Goal: Task Accomplishment & Management: Use online tool/utility

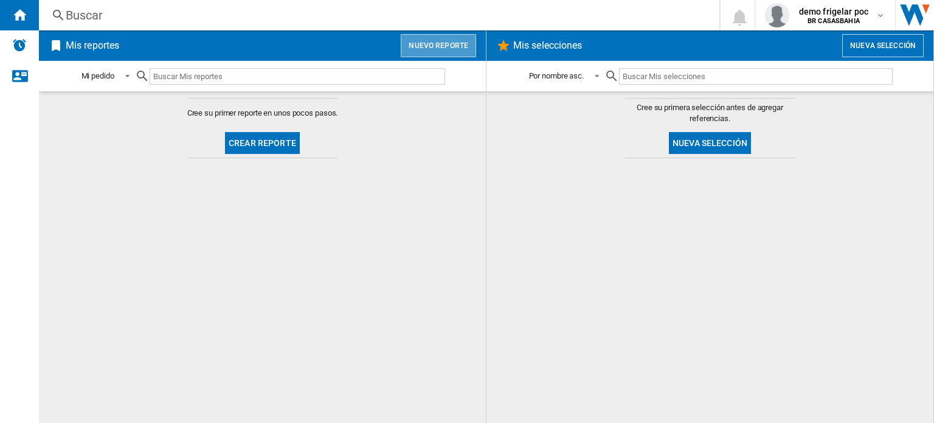
click at [469, 38] on button "Nuevo reporte" at bounding box center [438, 45] width 75 height 23
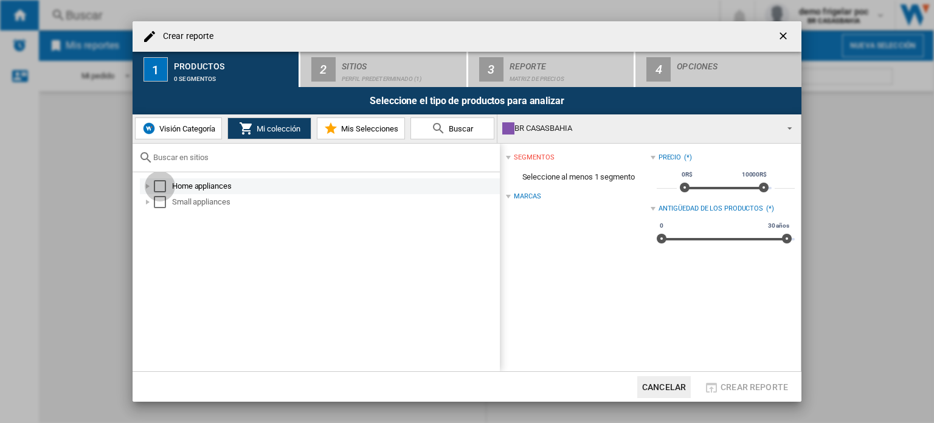
click at [154, 188] on div "Select" at bounding box center [160, 186] width 12 height 12
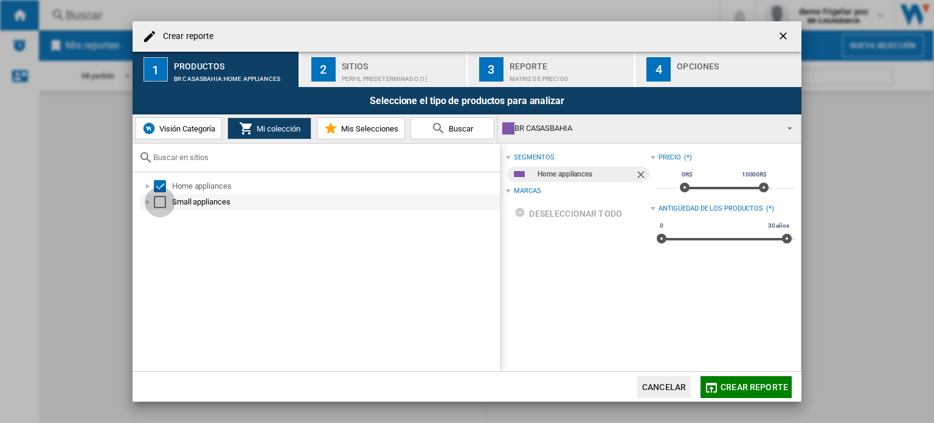
click at [158, 198] on div "Select" at bounding box center [160, 202] width 12 height 12
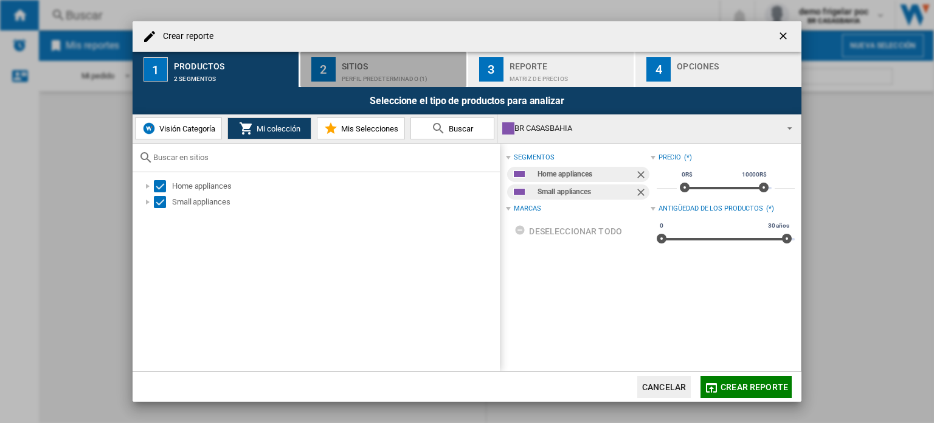
click at [358, 74] on div "Perfil predeterminado (1)" at bounding box center [402, 75] width 120 height 13
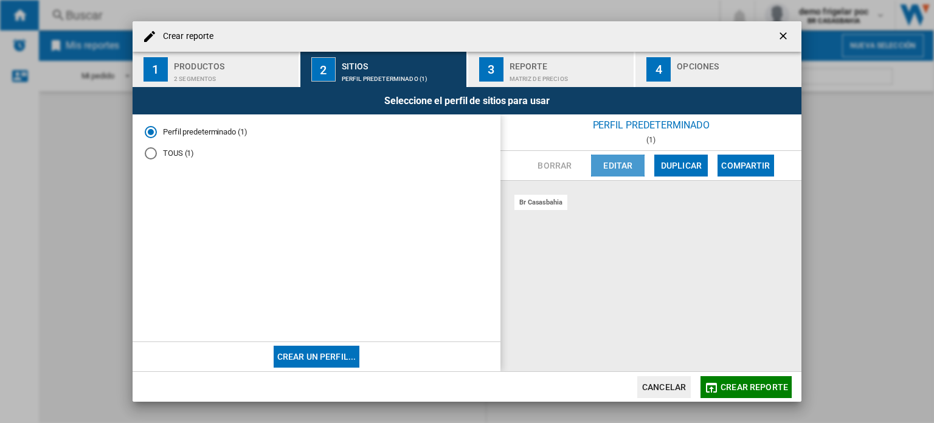
click at [621, 162] on button "Editar" at bounding box center [617, 165] width 53 height 22
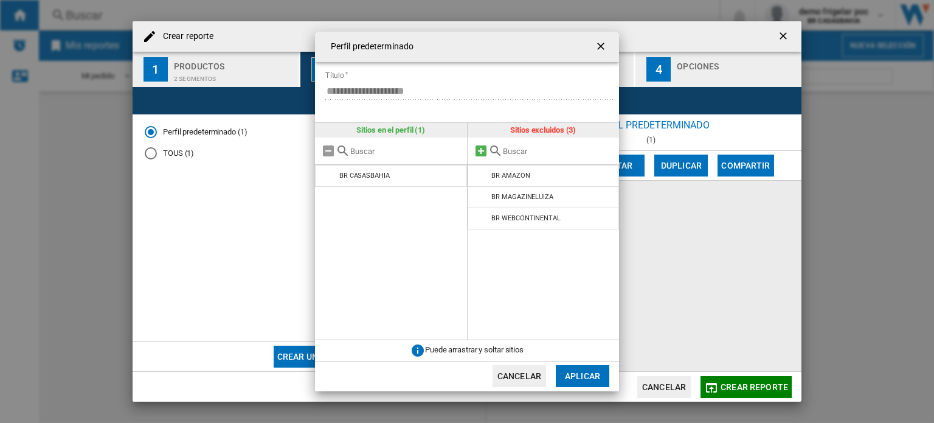
click at [484, 150] on md-icon at bounding box center [481, 150] width 15 height 15
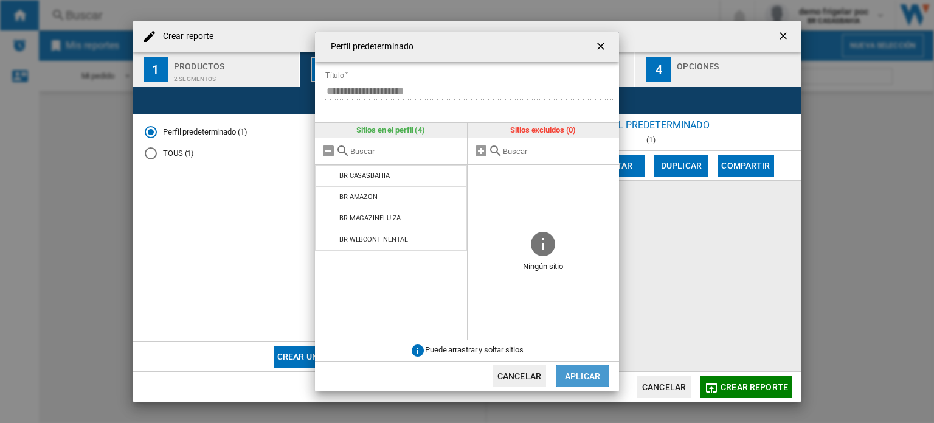
click at [575, 374] on button "Aplicar" at bounding box center [582, 376] width 53 height 22
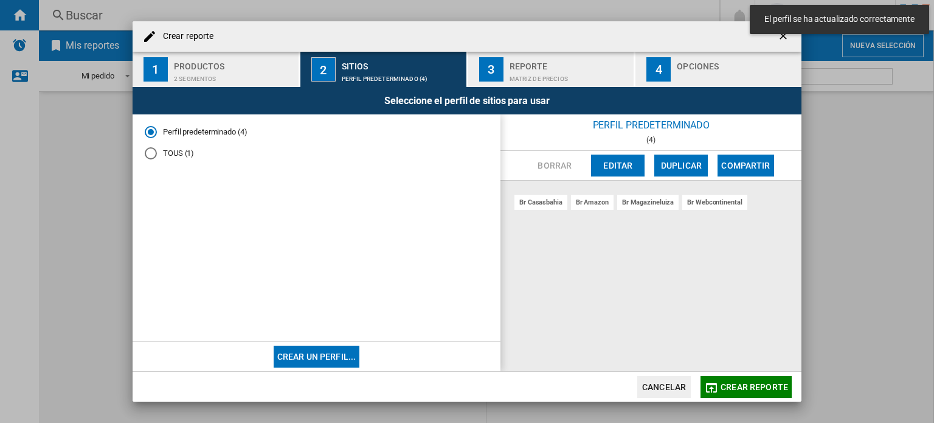
click at [190, 150] on md-radio-button "TOUS (1)" at bounding box center [316, 153] width 343 height 12
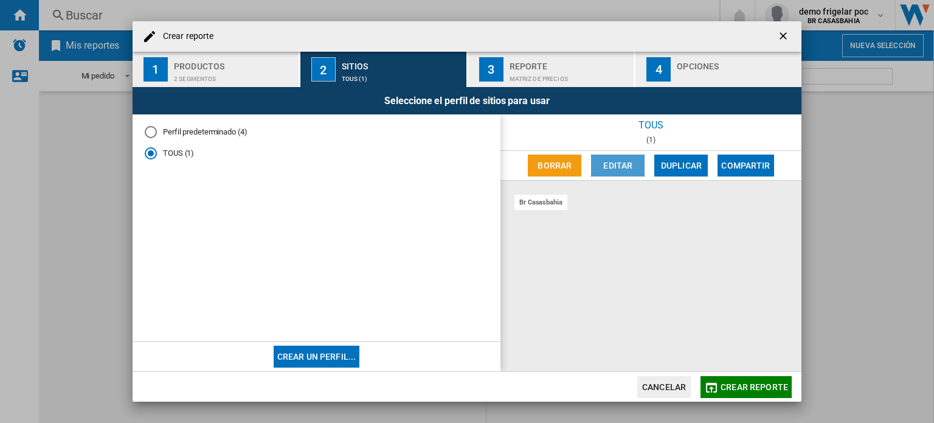
click at [627, 161] on button "Editar" at bounding box center [617, 165] width 53 height 22
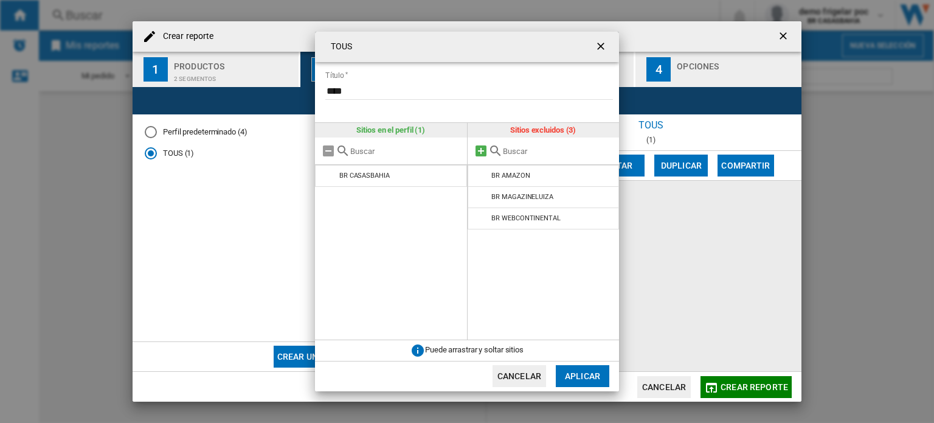
click at [480, 150] on md-icon "{{::title}} {{::getI18NText('BUTTONS.CANCEL')}} ..." at bounding box center [481, 150] width 15 height 15
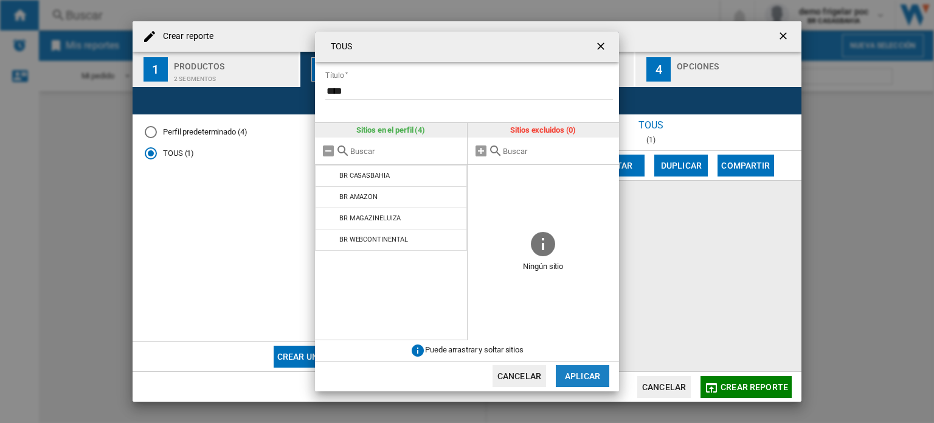
click at [574, 382] on button "Aplicar" at bounding box center [582, 376] width 53 height 22
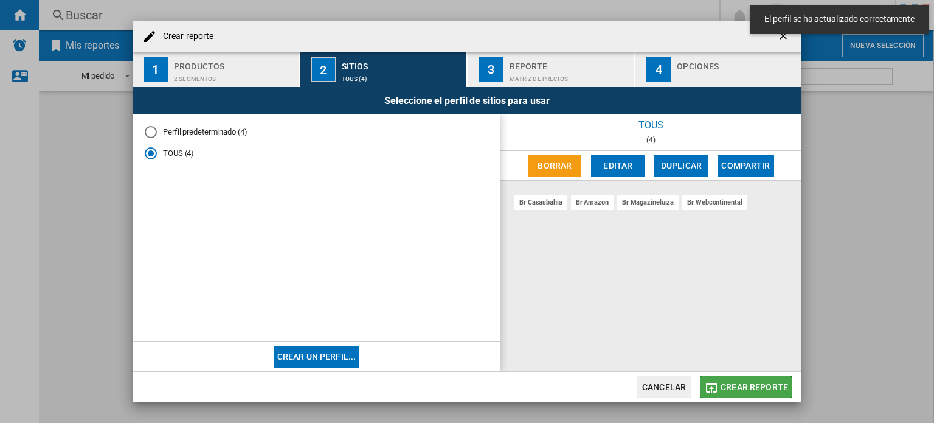
click at [724, 389] on span "Crear reporte" at bounding box center [753, 387] width 67 height 10
